Goal: Complete application form

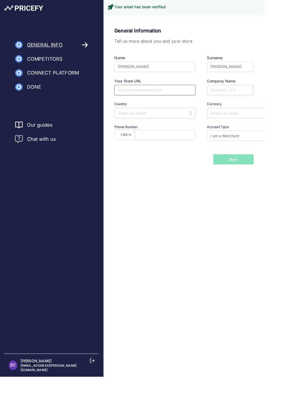
click at [139, 97] on input "Your Store URL" at bounding box center [169, 97] width 88 height 11
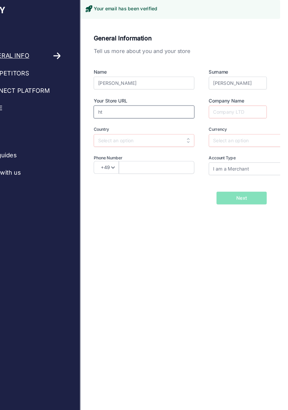
type input "h"
type input "[DOMAIN_NAME]"
click at [255, 97] on input "Company Name" at bounding box center [251, 97] width 51 height 11
type input "avantage padel"
click at [135, 120] on input "text" at bounding box center [169, 122] width 88 height 11
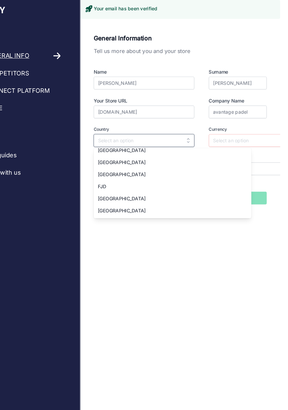
scroll to position [748, 0]
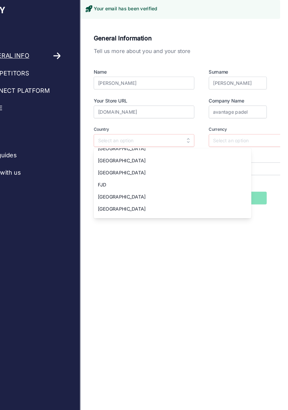
click at [134, 172] on span "[GEOGRAPHIC_DATA]" at bounding box center [149, 172] width 42 height 5
type input "[GEOGRAPHIC_DATA]"
type input "EUR"
select select "33"
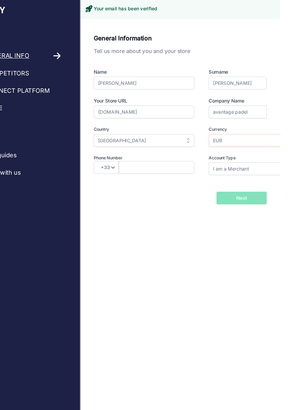
scroll to position [0, 0]
click at [159, 147] on input "text" at bounding box center [180, 146] width 66 height 11
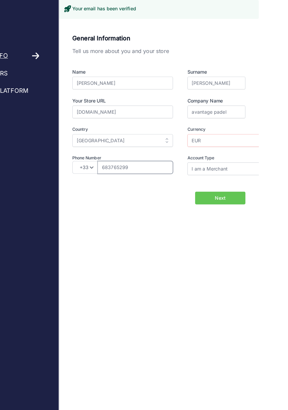
type input "683765299"
click at [175, 180] on div "General Information Tell us more about you and your store Name [PERSON_NAME] Su…" at bounding box center [200, 113] width 175 height 182
click at [230, 122] on input "EUR" at bounding box center [270, 122] width 88 height 11
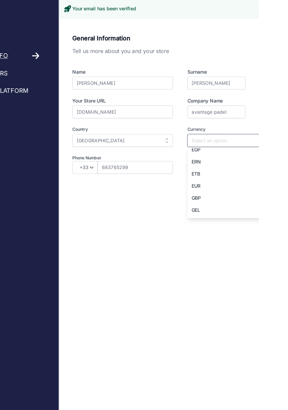
scroll to position [390, 0]
click at [233, 160] on span "EUR" at bounding box center [233, 159] width 8 height 5
type input "EUR"
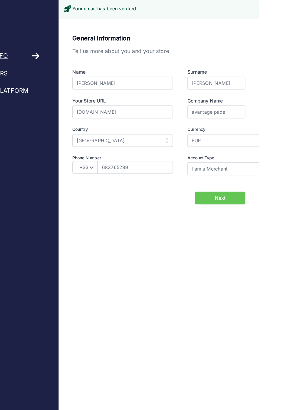
scroll to position [0, 0]
click at [259, 172] on span "Next" at bounding box center [254, 173] width 9 height 6
